Goal: Check status: Check status

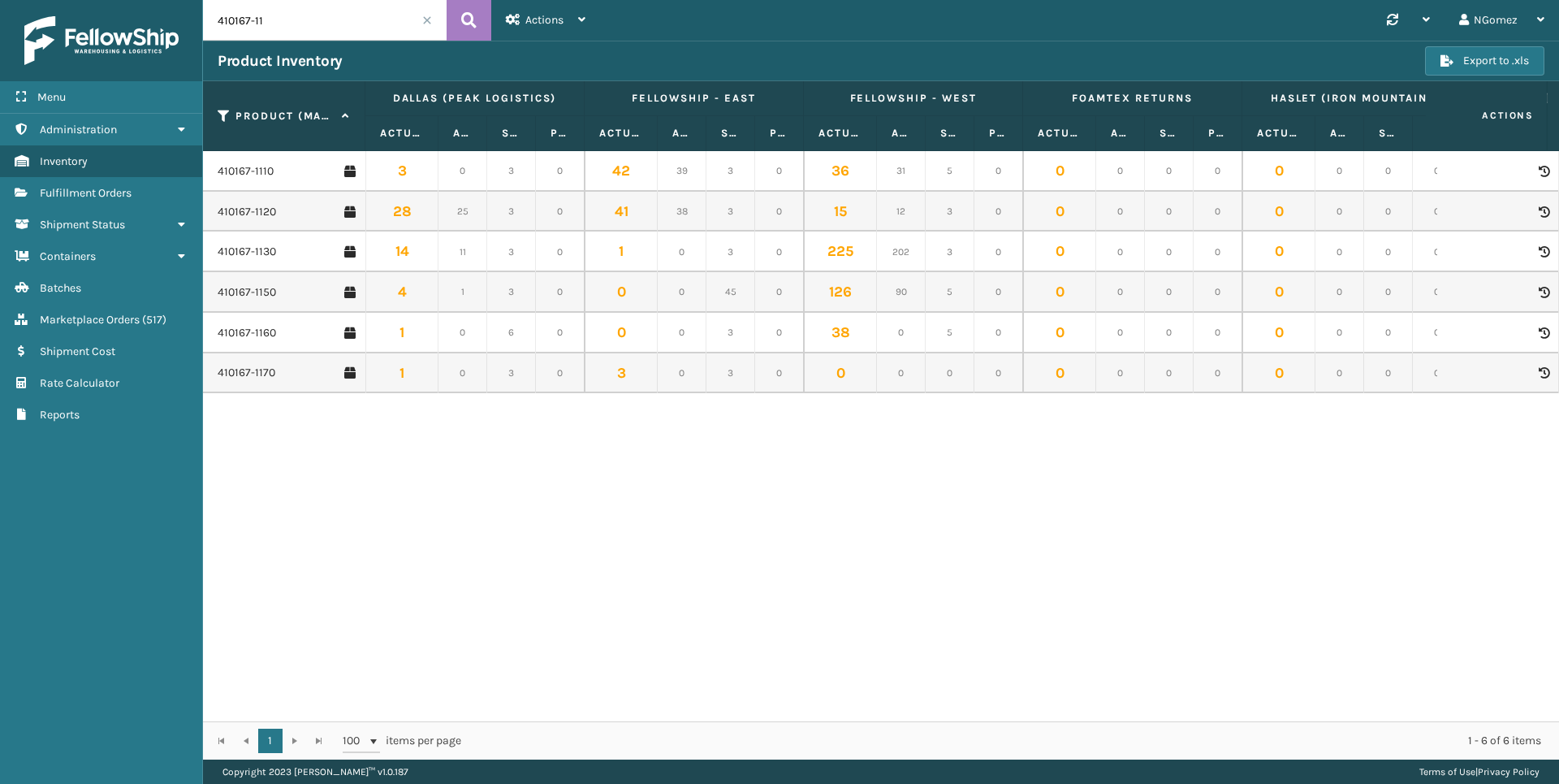
click at [263, 26] on input "410167-11" at bounding box center [324, 20] width 244 height 40
paste input "112-2762199-1335420"
type input "112-2762199-1335420"
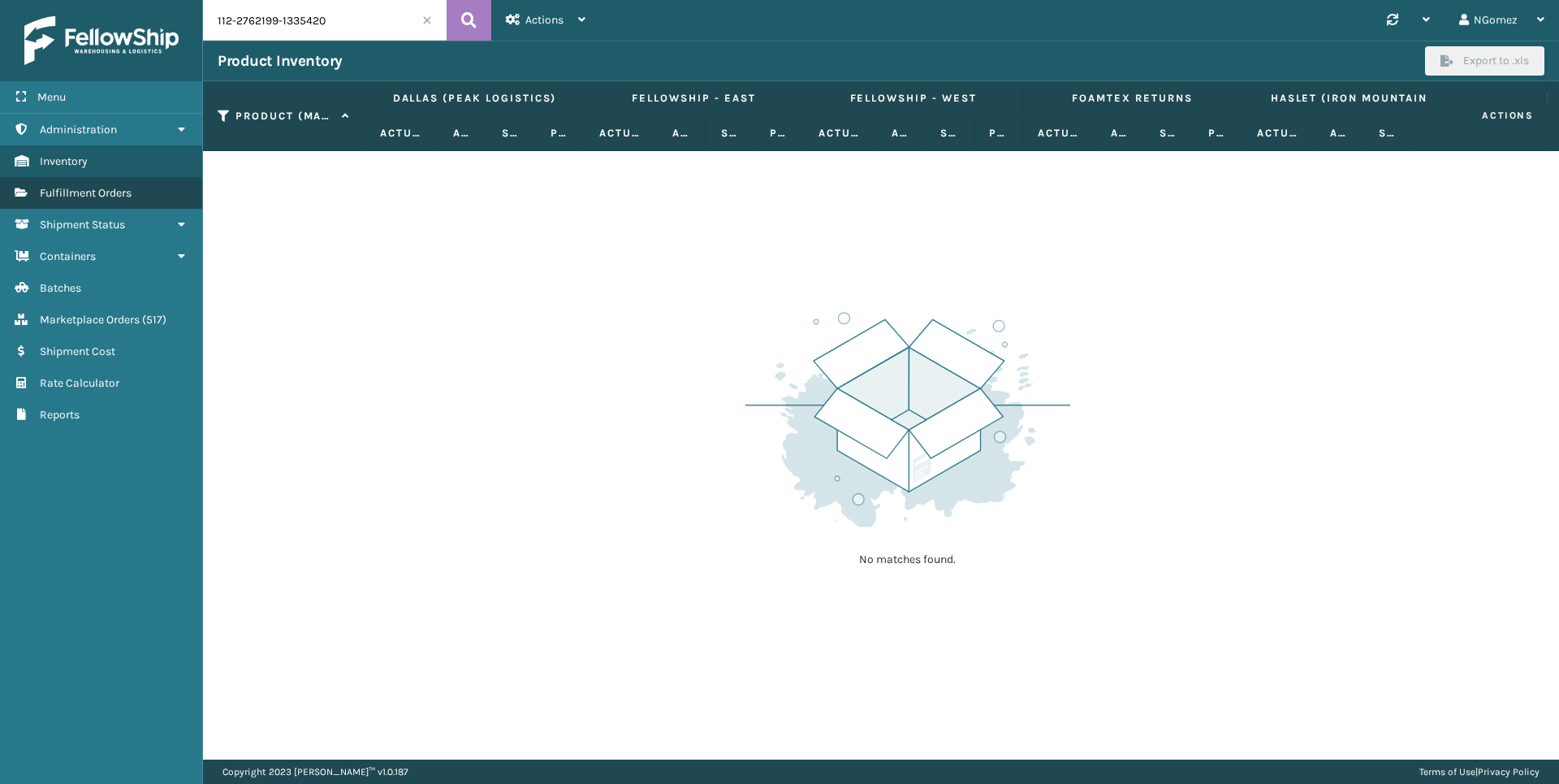
click at [98, 196] on span "Fulfillment Orders" at bounding box center [86, 193] width 92 height 14
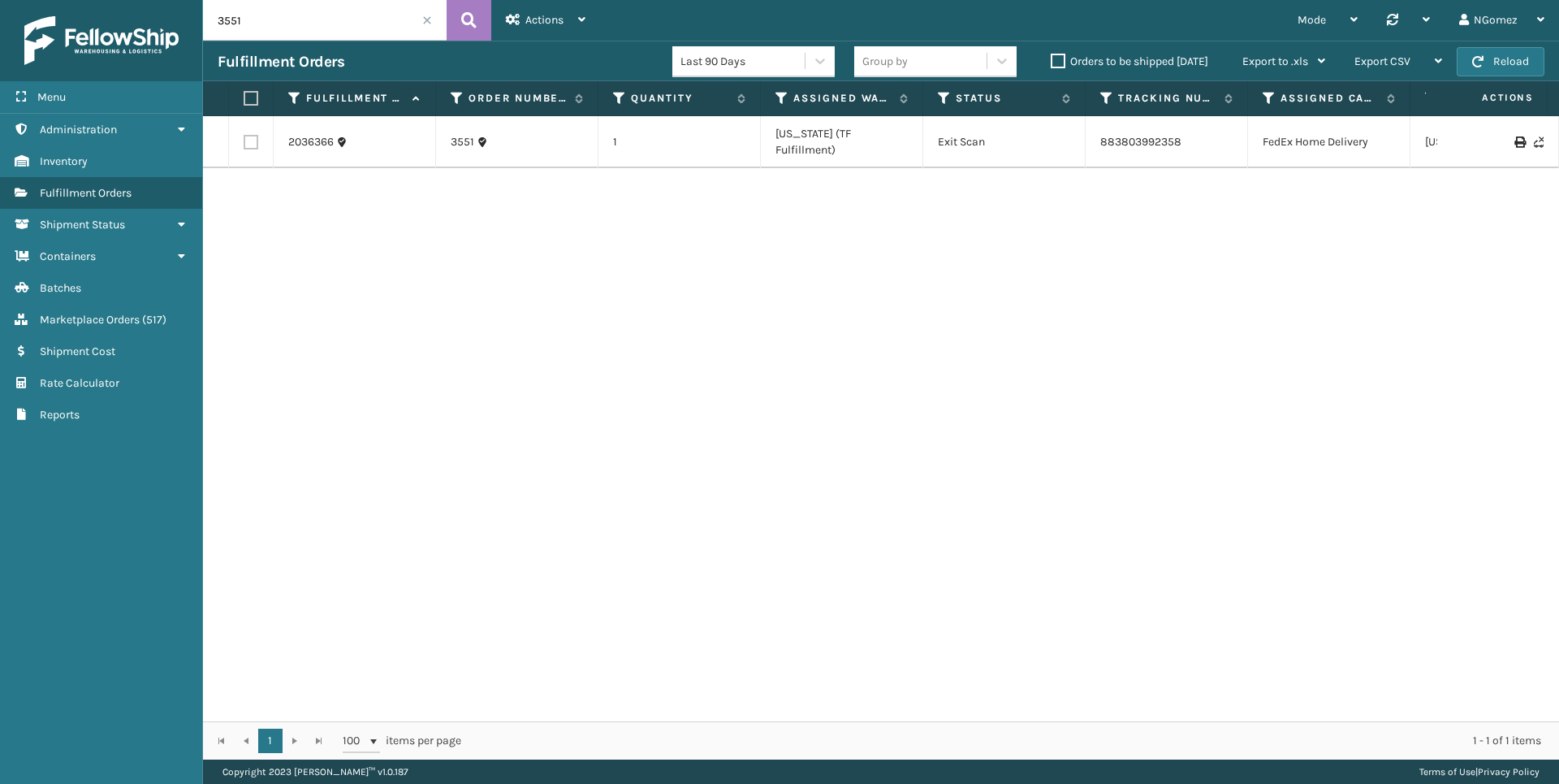
click at [307, 32] on input "3551" at bounding box center [324, 20] width 244 height 40
paste input "112-2762199-1335420"
click at [1142, 129] on link "392350093054" at bounding box center [1139, 133] width 78 height 14
click at [268, 27] on input "112-2762199-1335420" at bounding box center [324, 20] width 244 height 40
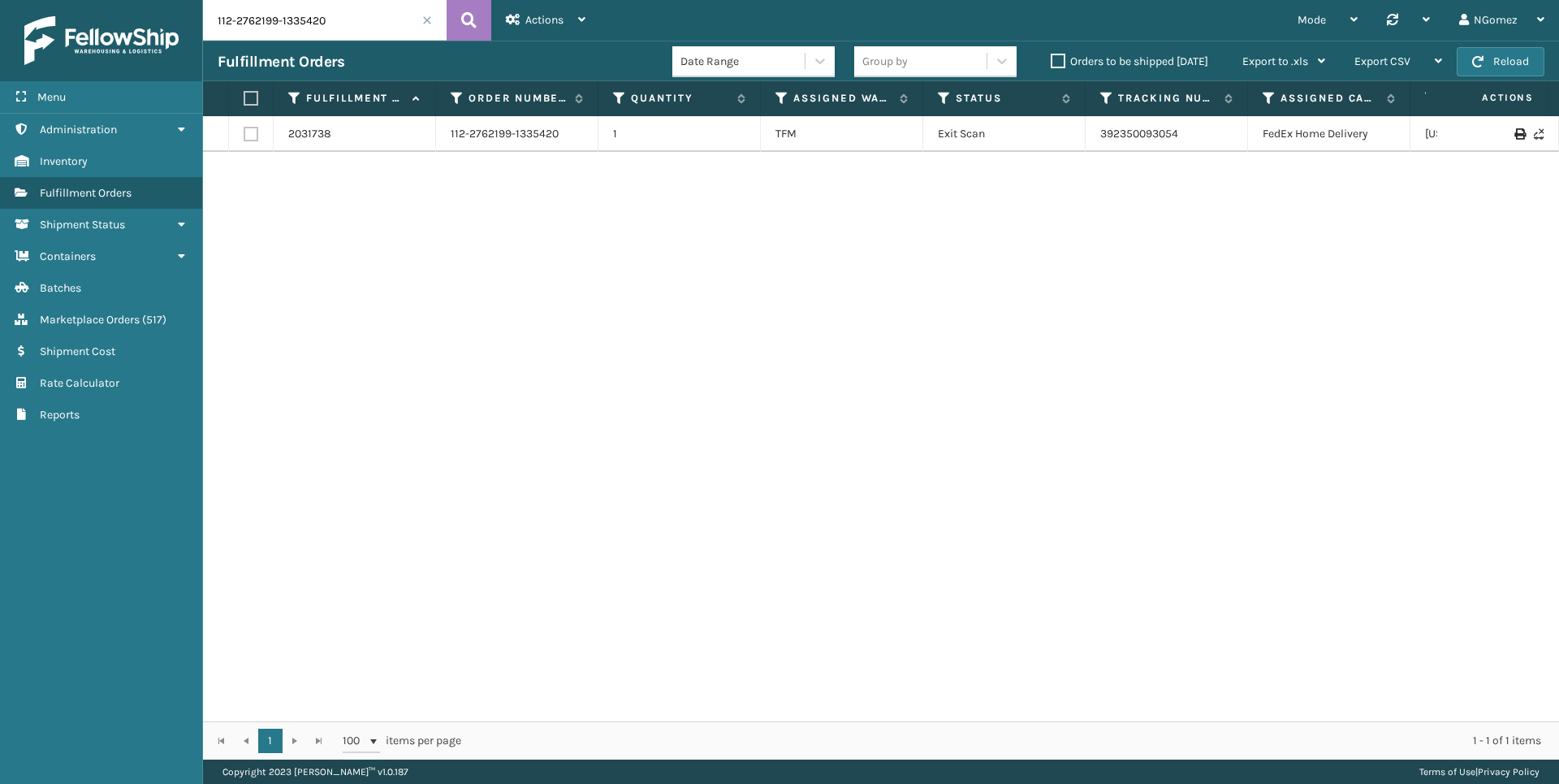
click at [268, 27] on input "112-2762199-1335420" at bounding box center [324, 20] width 244 height 40
paste input "6110659-6542657"
type input "112-6110659-6542657"
click at [1122, 130] on link "392369093317" at bounding box center [1137, 133] width 74 height 14
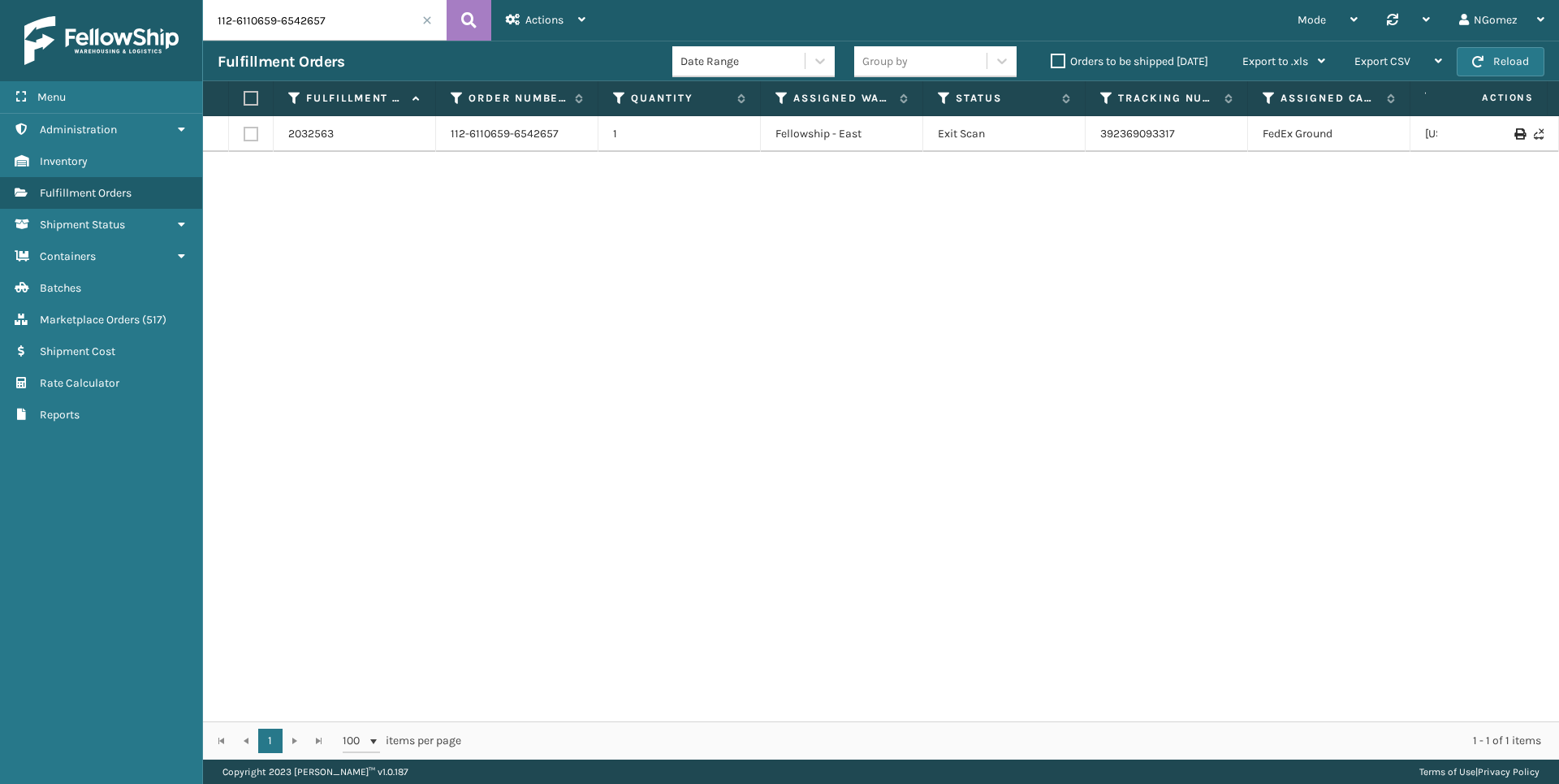
click at [317, 27] on input "112-6110659-6542657" at bounding box center [324, 20] width 244 height 40
paste input "112-0952644-2541823"
type input "112-0952644-2541823"
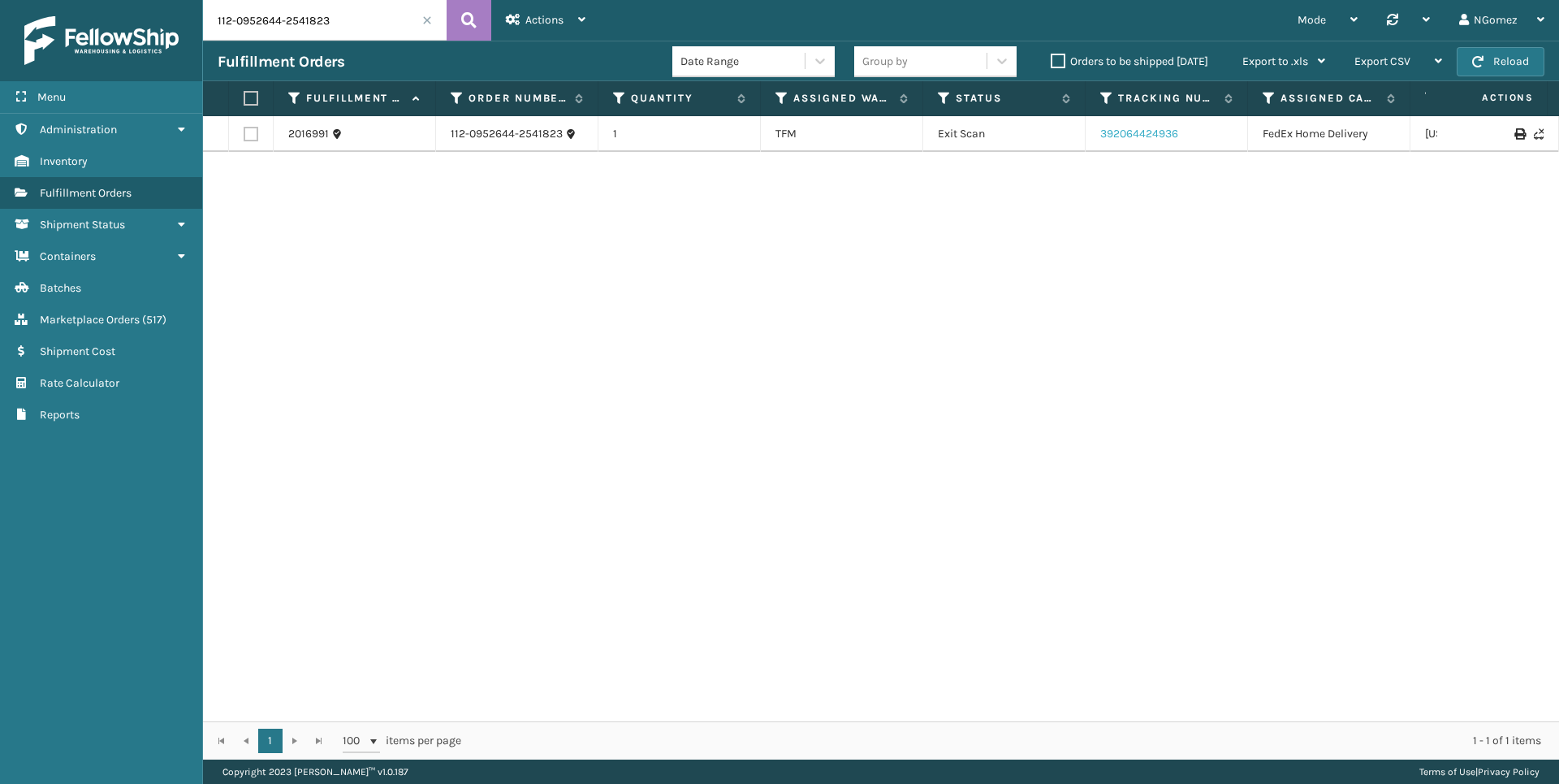
click at [1154, 131] on link "392064424936" at bounding box center [1139, 133] width 78 height 14
